Goal: Task Accomplishment & Management: Use online tool/utility

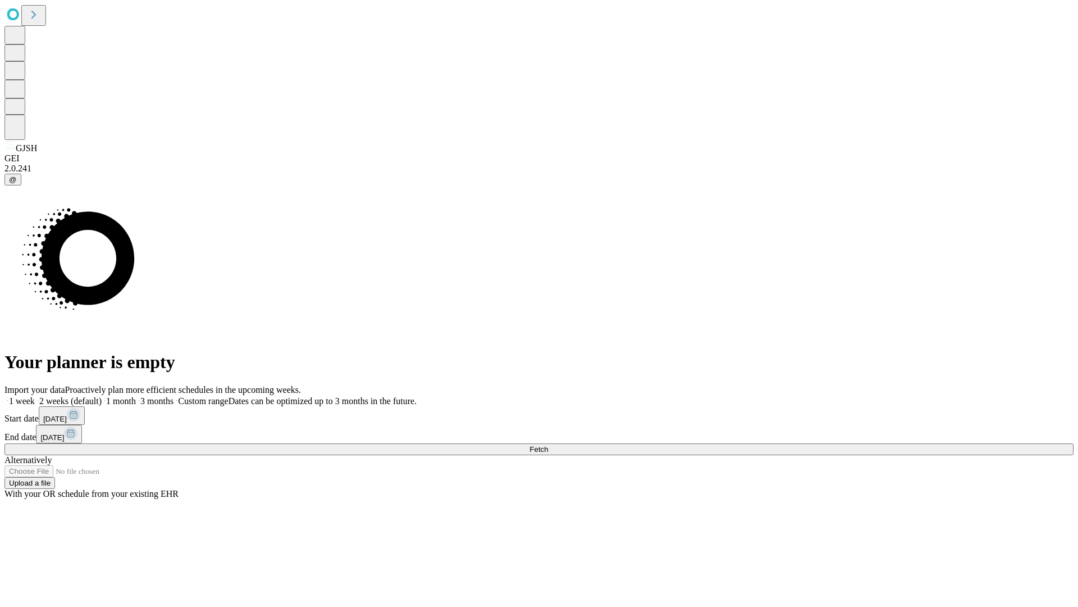
click at [548, 445] on span "Fetch" at bounding box center [539, 449] width 19 height 8
